Goal: Task Accomplishment & Management: Manage account settings

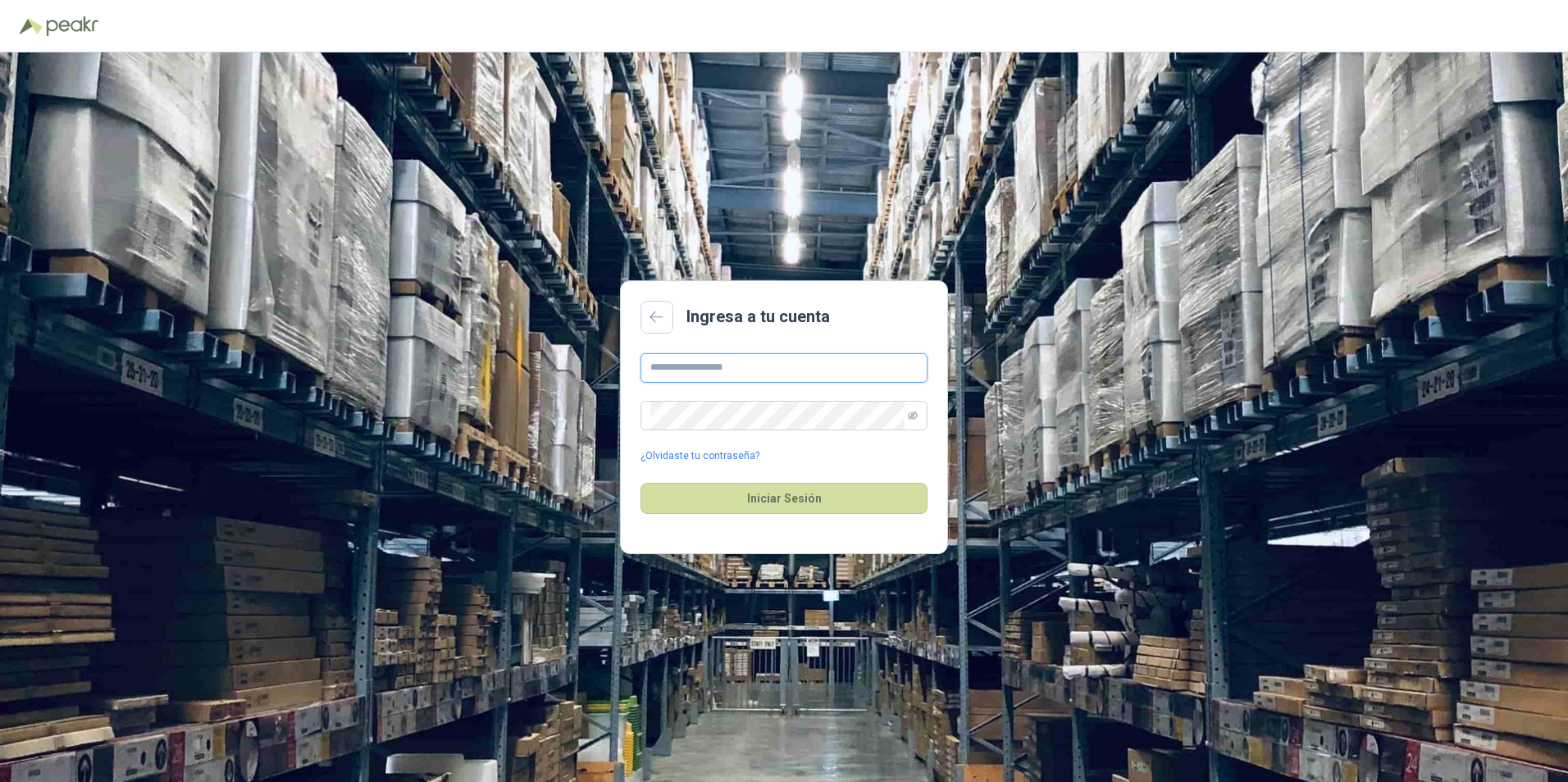
click at [703, 368] on input "text" at bounding box center [784, 368] width 287 height 30
type input "**********"
click at [770, 492] on button "Iniciar Sesión" at bounding box center [784, 498] width 287 height 32
click at [916, 414] on icon "eye-invisible" at bounding box center [913, 415] width 10 height 10
click at [792, 492] on button "Iniciar Sesión" at bounding box center [784, 498] width 287 height 32
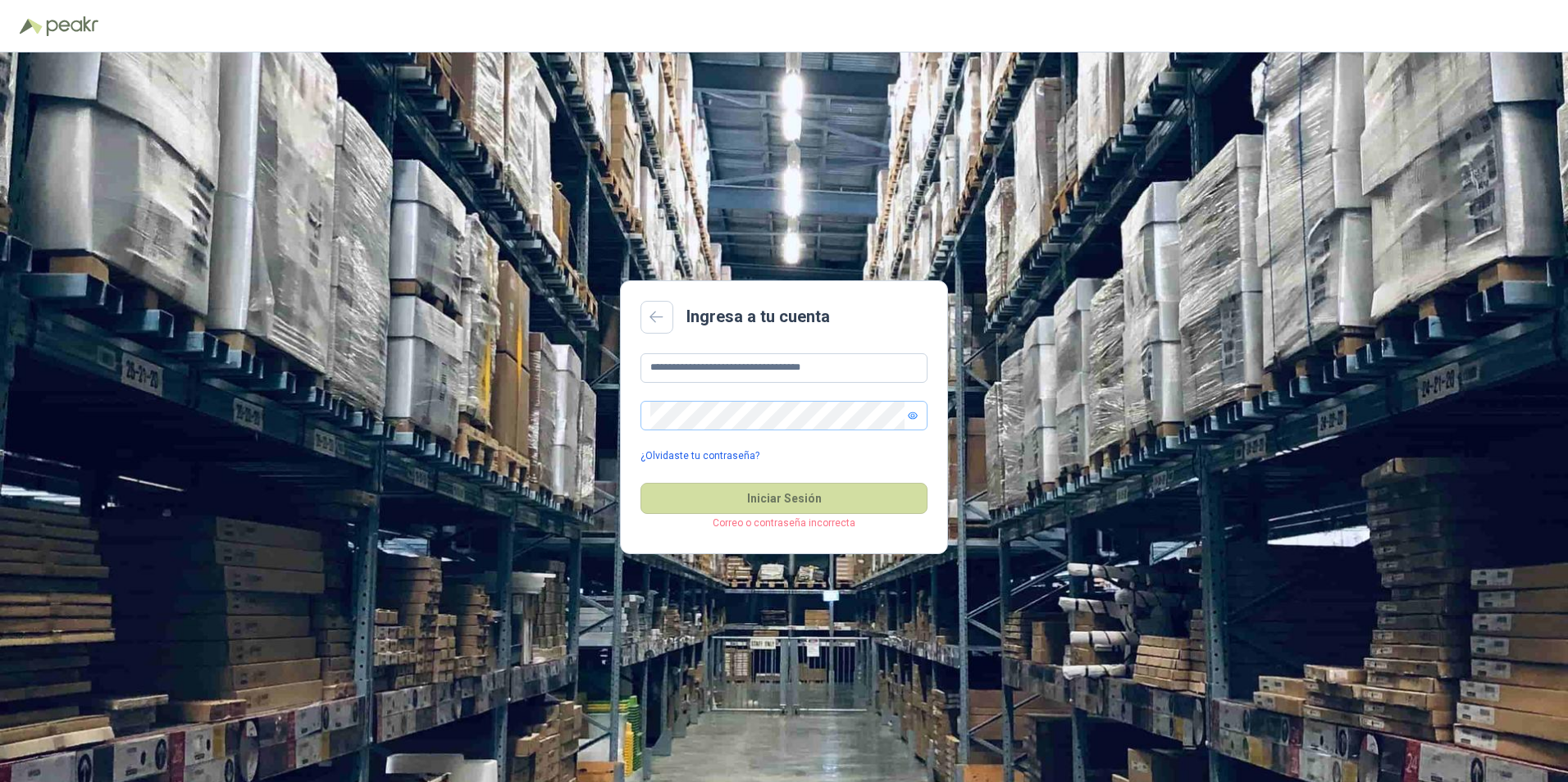
click at [730, 456] on link "¿Olvidaste tu contraseña?" at bounding box center [700, 456] width 119 height 15
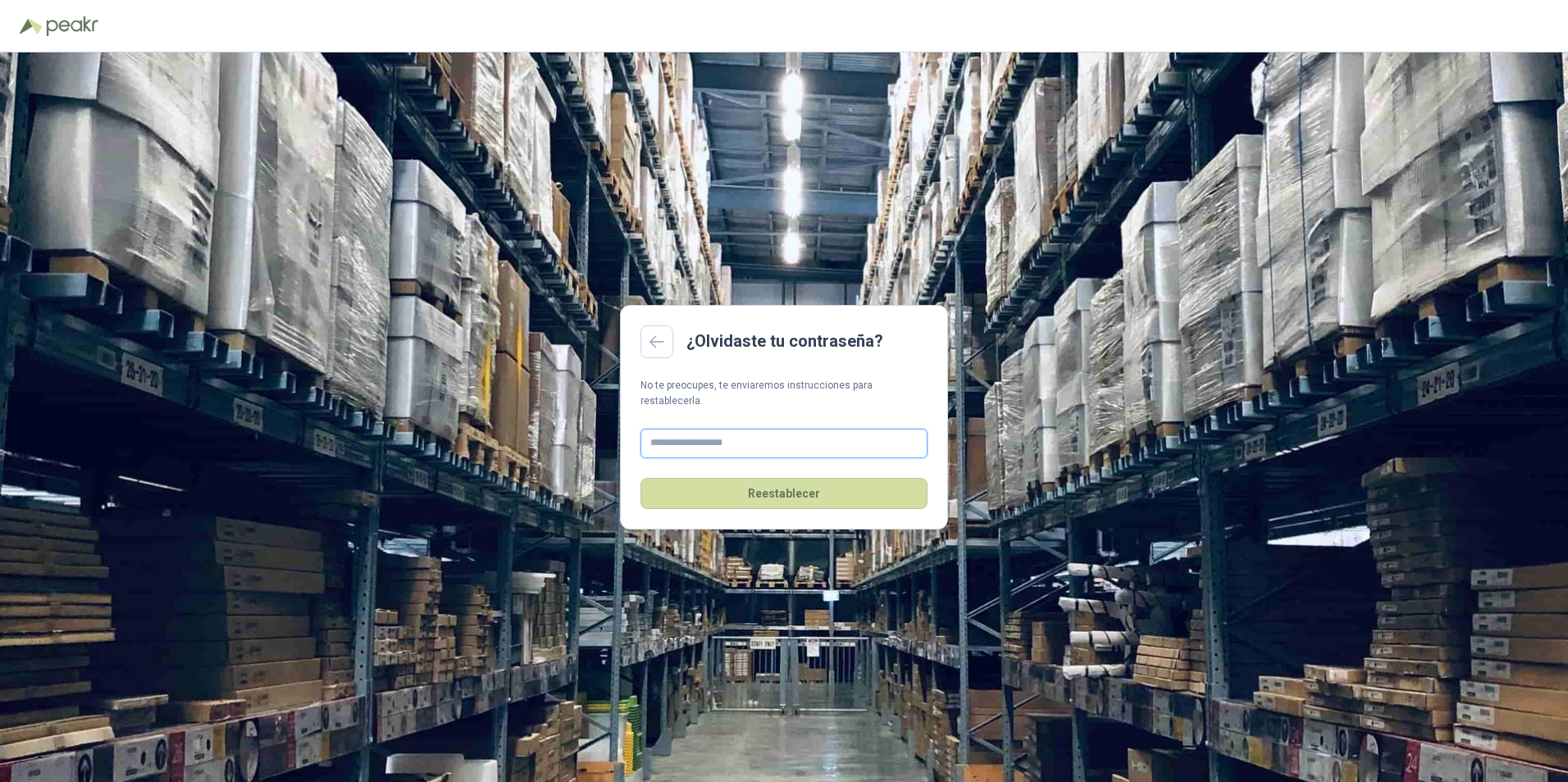
click at [689, 439] on input "text" at bounding box center [784, 443] width 287 height 30
type input "**********"
click at [779, 492] on button "Reestablecer" at bounding box center [784, 494] width 287 height 32
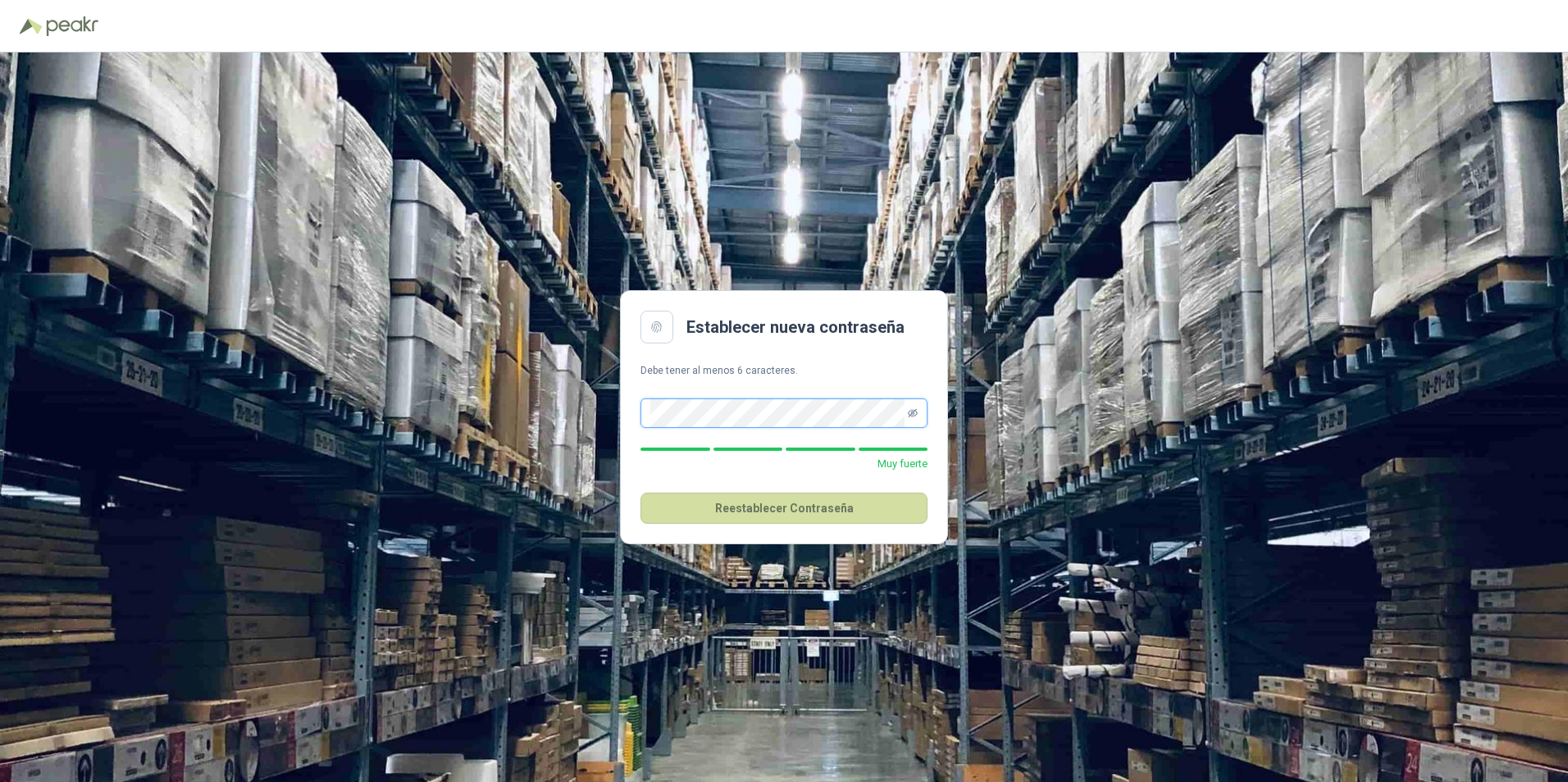
click at [910, 412] on icon "eye-invisible" at bounding box center [913, 413] width 10 height 10
click at [809, 515] on button "Reestablecer Contraseña" at bounding box center [784, 508] width 287 height 32
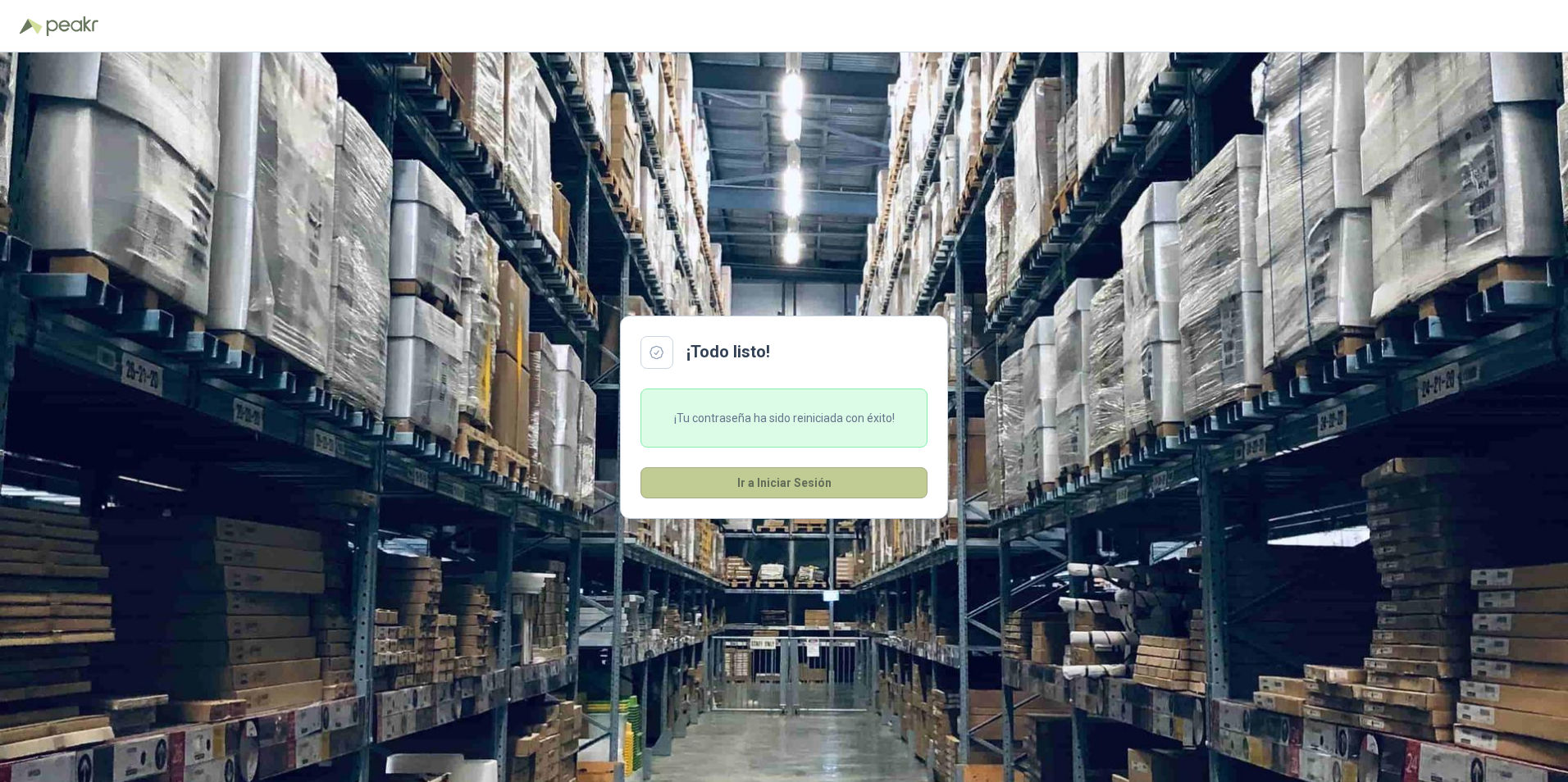
click at [769, 480] on button "Ir a Iniciar Sesión" at bounding box center [784, 483] width 287 height 32
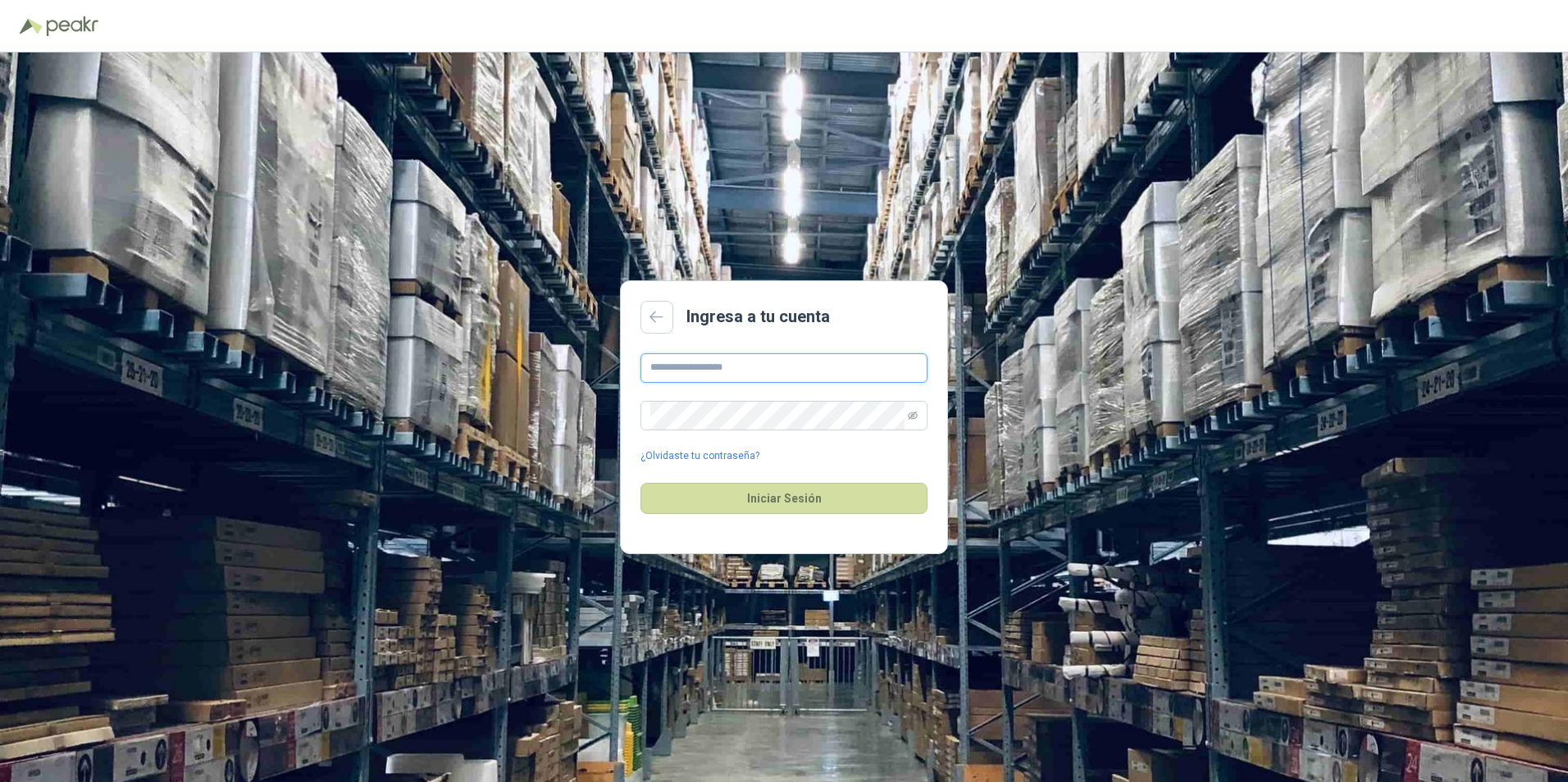
click at [721, 372] on input "text" at bounding box center [784, 368] width 287 height 30
type input "**********"
click at [792, 489] on button "Iniciar Sesión" at bounding box center [784, 498] width 287 height 32
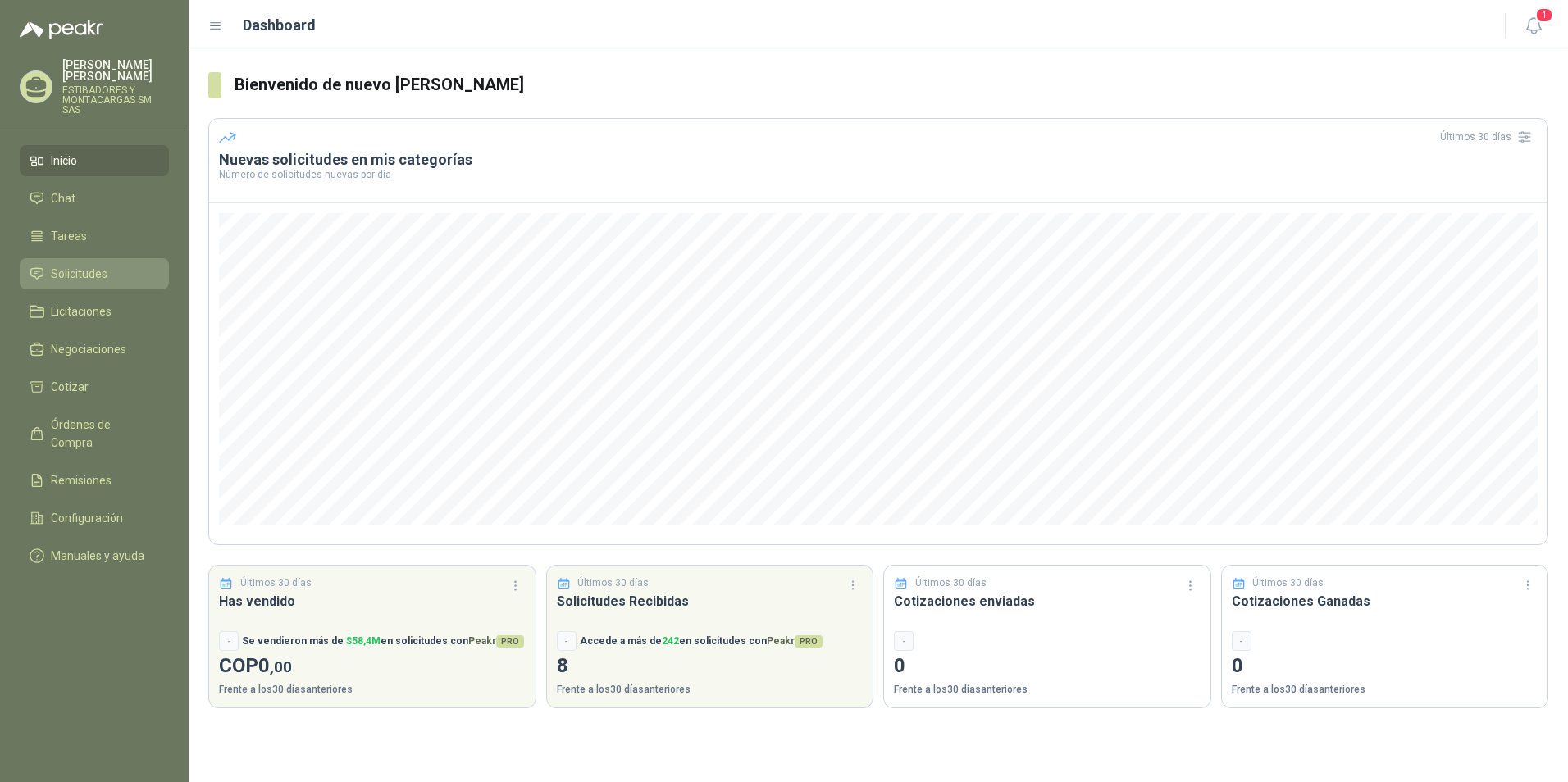
click at [84, 264] on span "Solicitudes" at bounding box center [78, 273] width 56 height 18
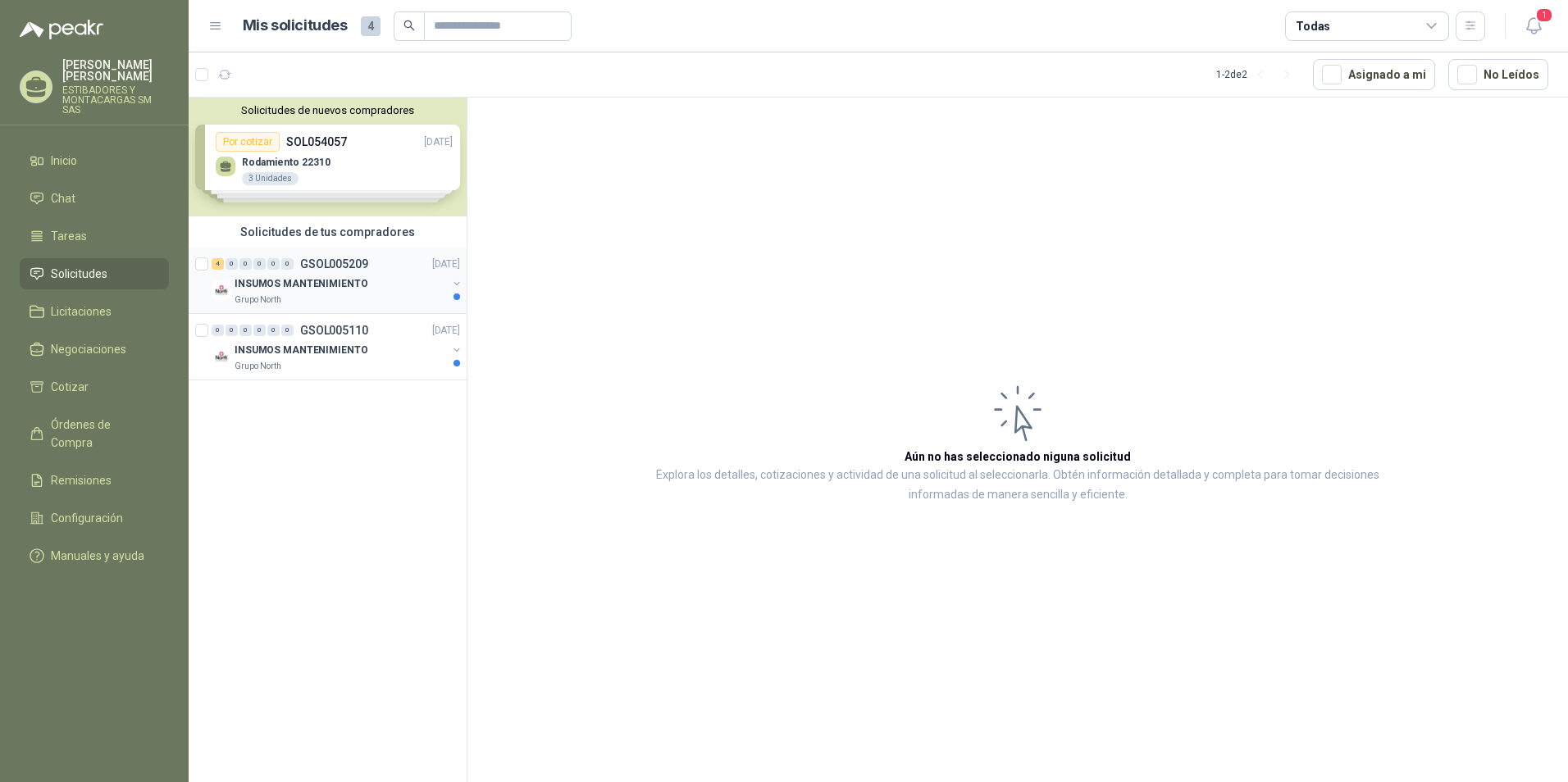
click at [457, 281] on button "button" at bounding box center [457, 284] width 13 height 13
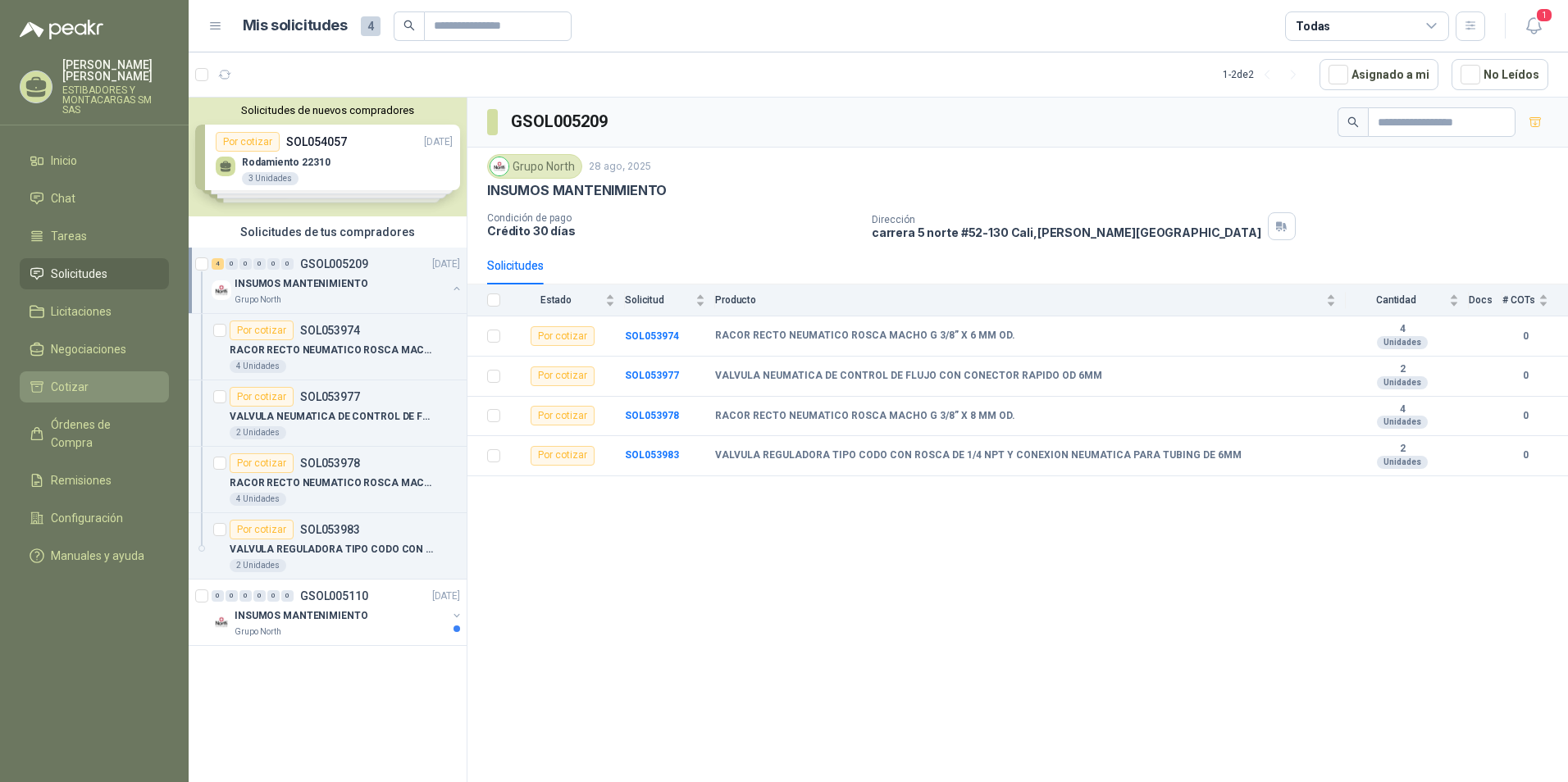
click at [60, 378] on span "Cotizar" at bounding box center [70, 387] width 38 height 18
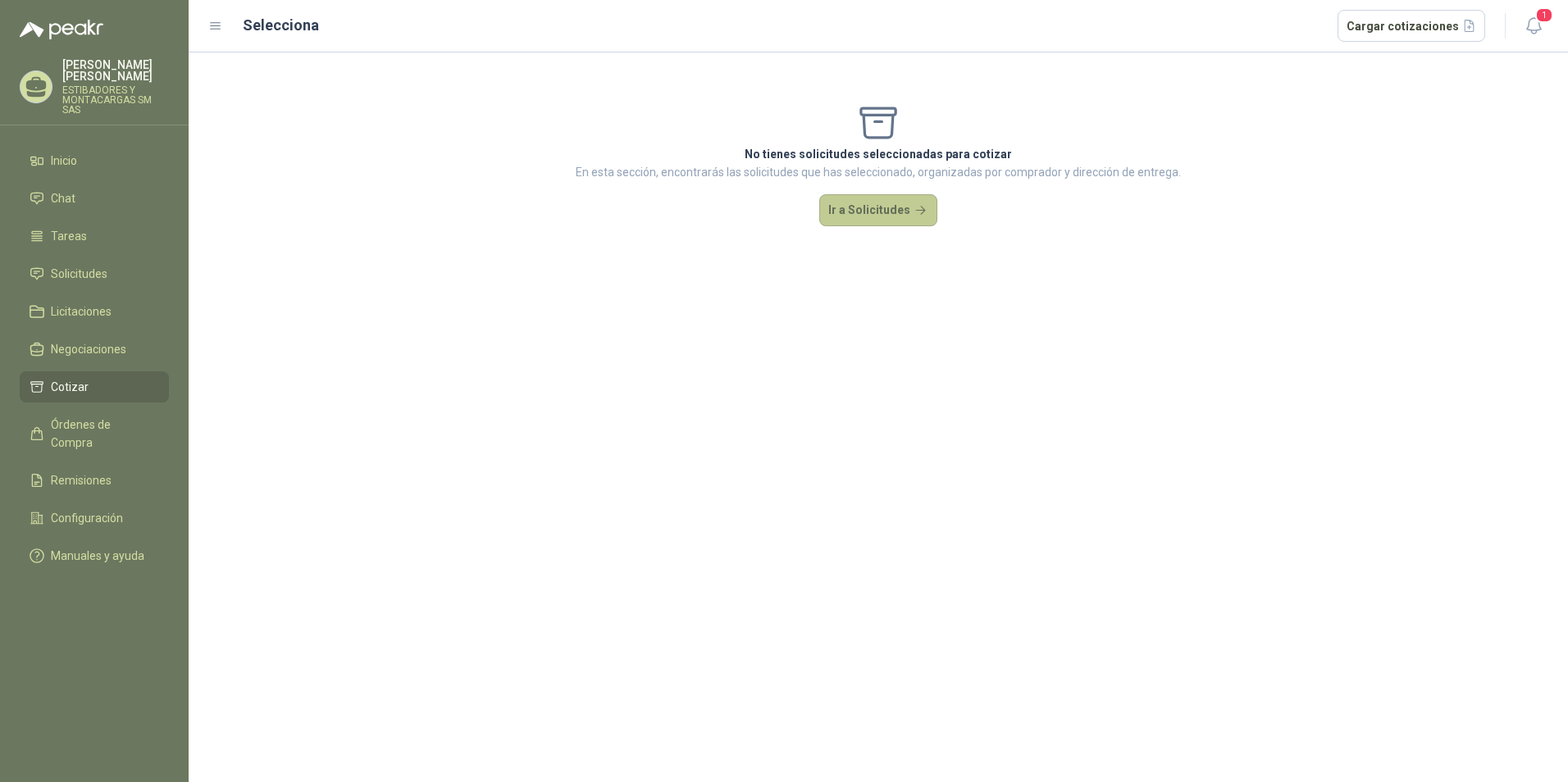
click at [870, 216] on button "Ir a Solicitudes" at bounding box center [879, 211] width 118 height 32
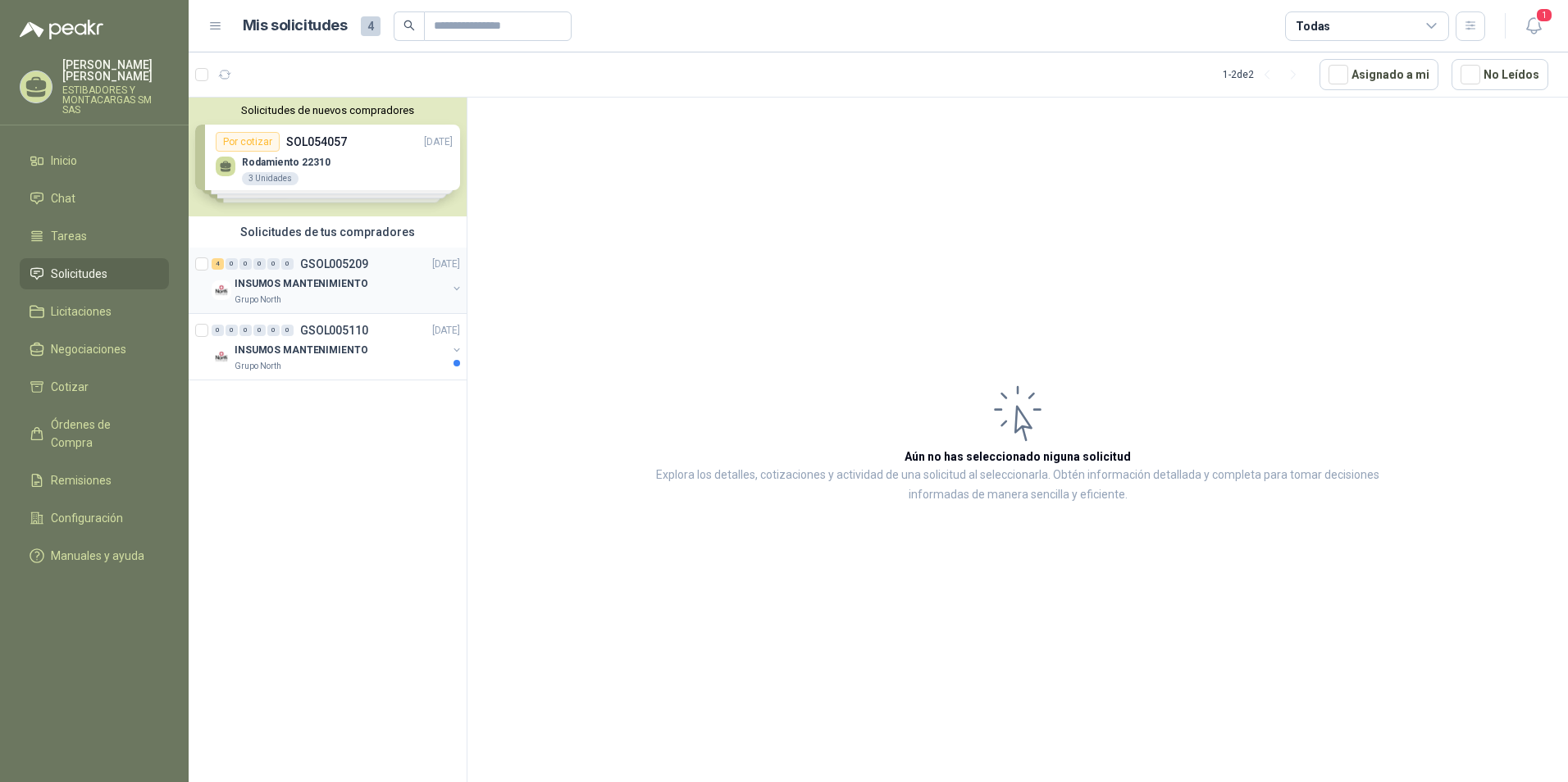
click at [447, 278] on div "INSUMOS MANTENIMIENTO Grupo North" at bounding box center [338, 290] width 252 height 32
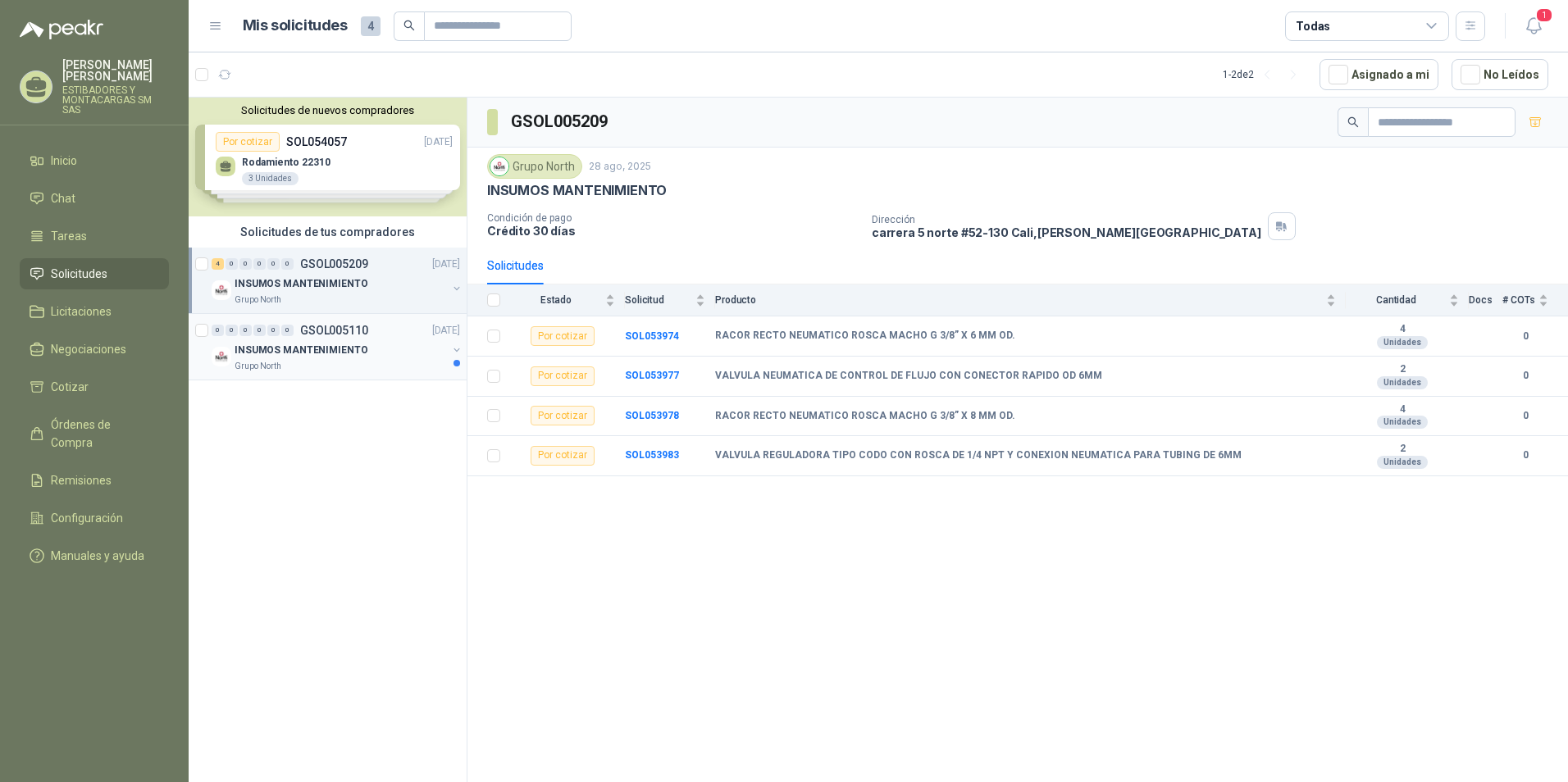
click at [454, 350] on button "button" at bounding box center [457, 350] width 13 height 13
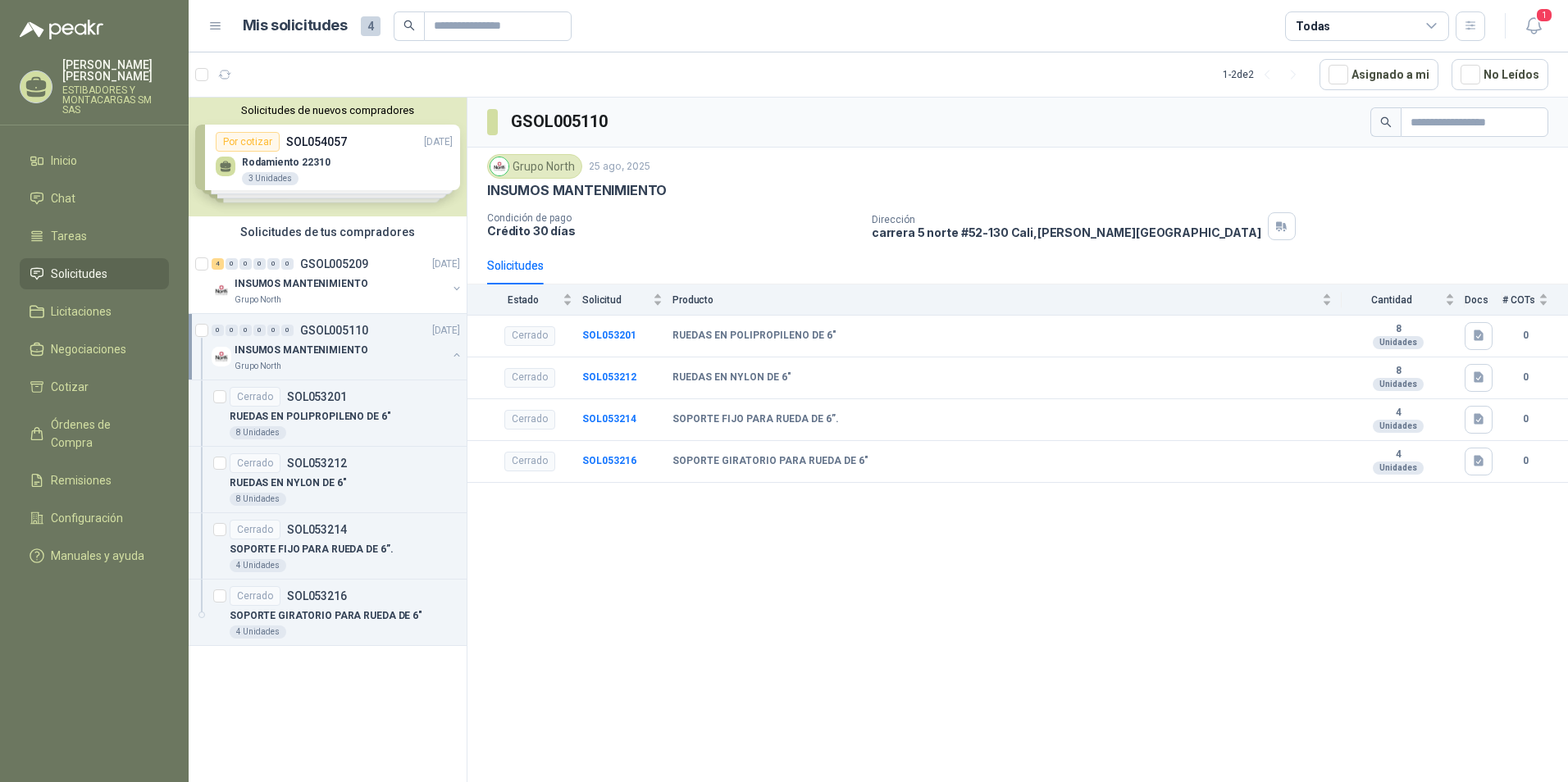
click at [455, 349] on button "button" at bounding box center [457, 355] width 13 height 13
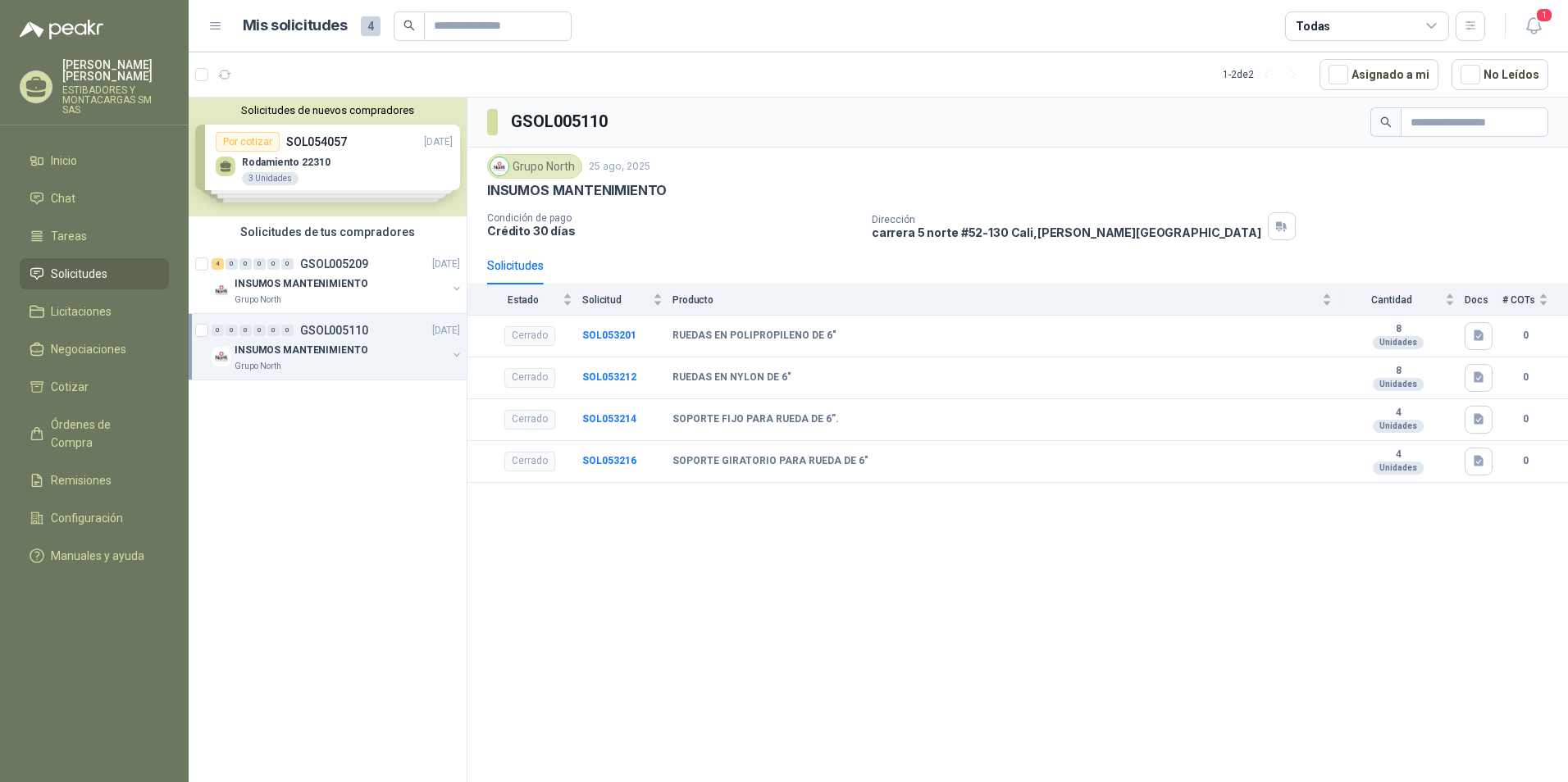
click at [455, 349] on button "button" at bounding box center [457, 355] width 13 height 13
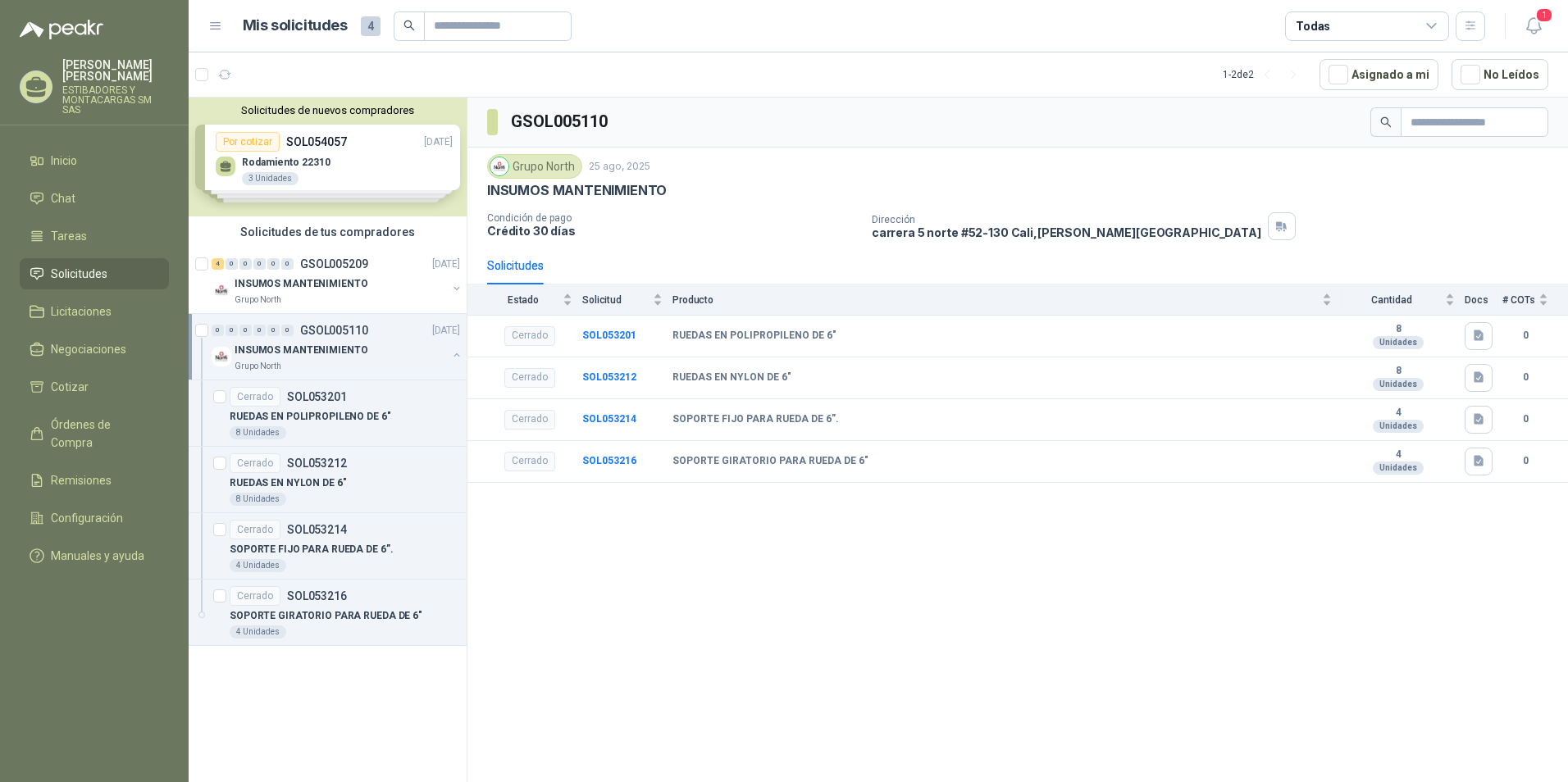
click at [451, 349] on button "button" at bounding box center [457, 355] width 13 height 13
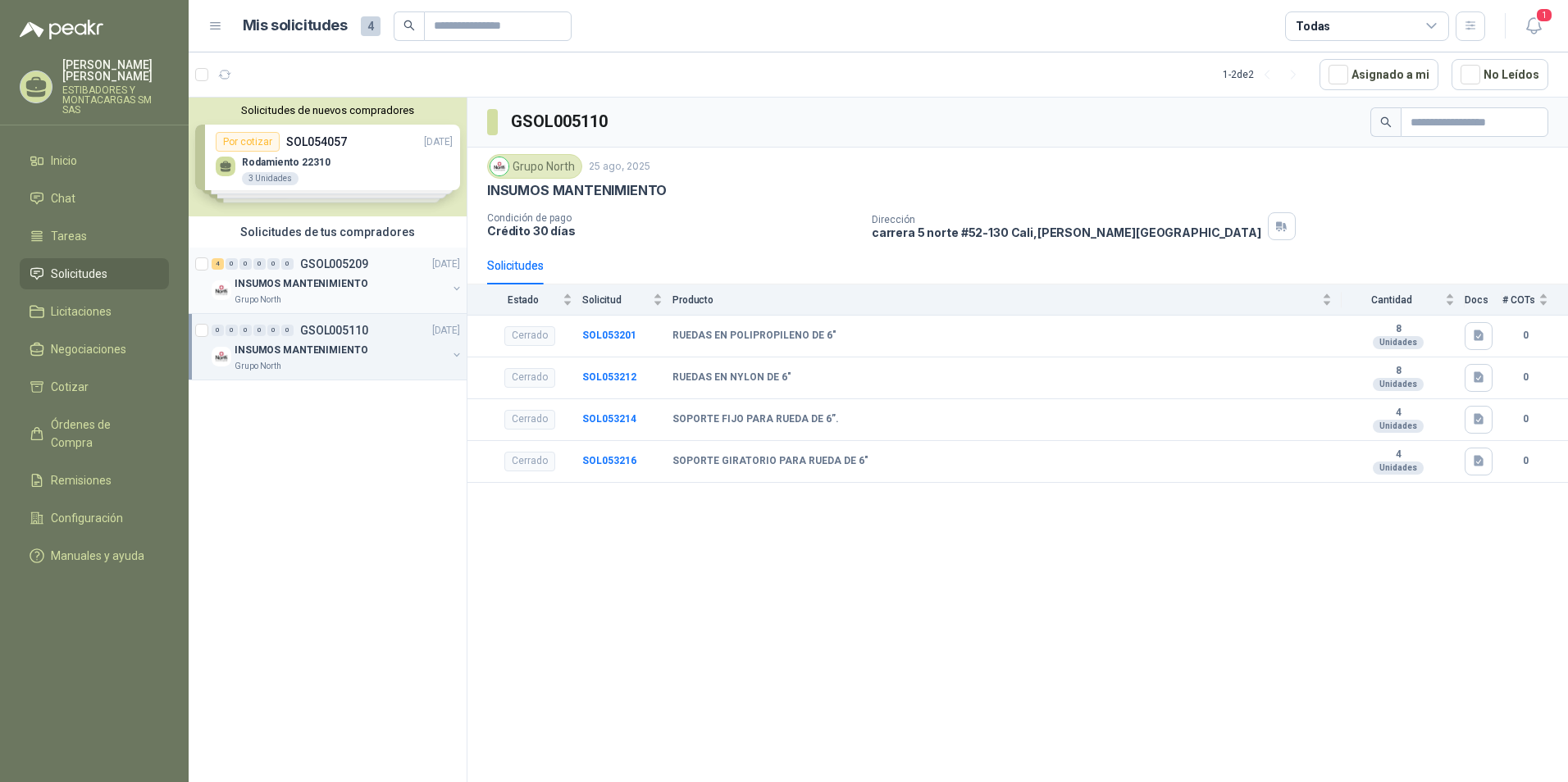
click at [453, 289] on button "button" at bounding box center [457, 288] width 13 height 13
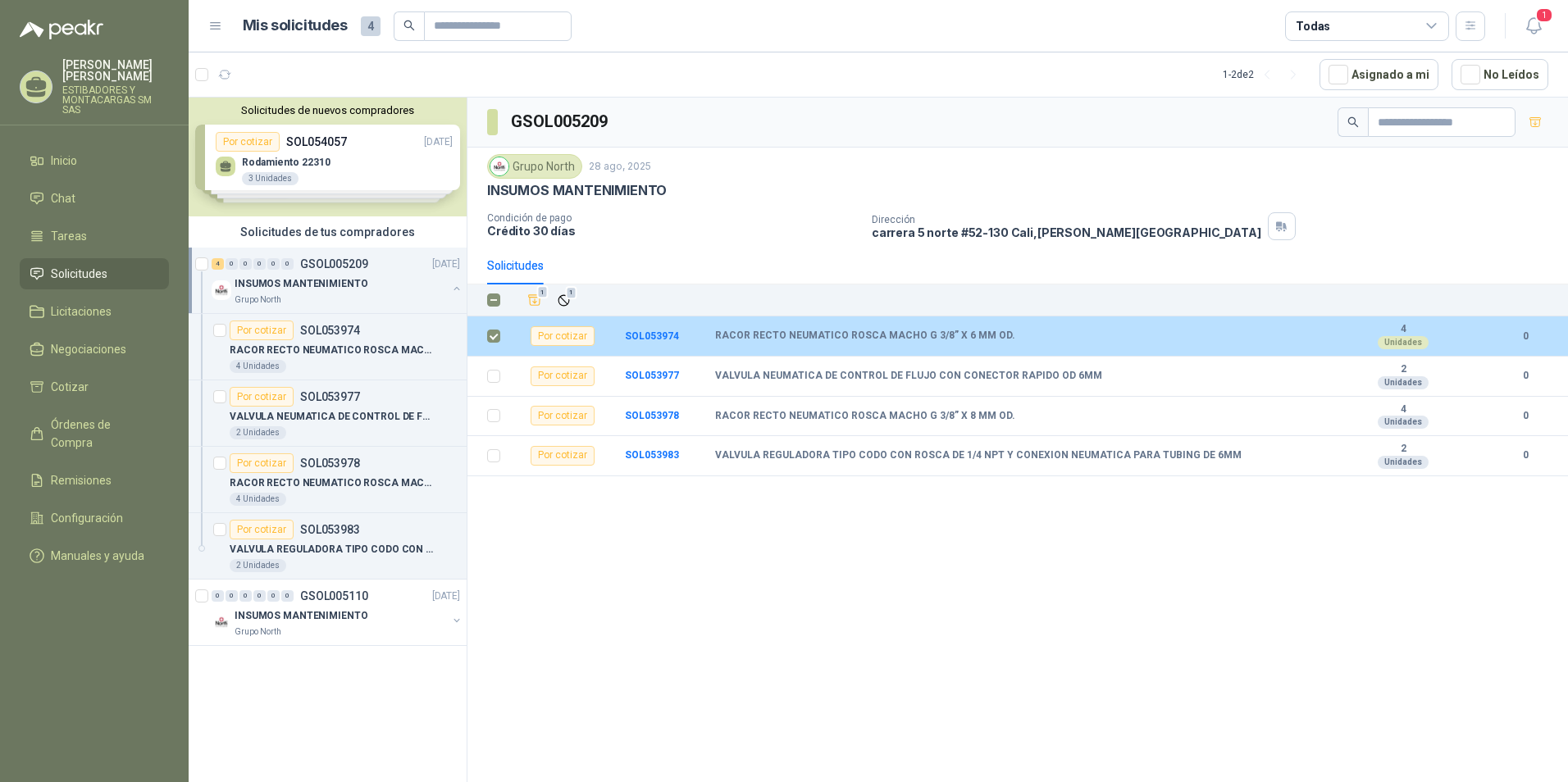
click at [1407, 340] on div "Unidades" at bounding box center [1403, 343] width 51 height 13
